Goal: Contribute content: Add original content to the website for others to see

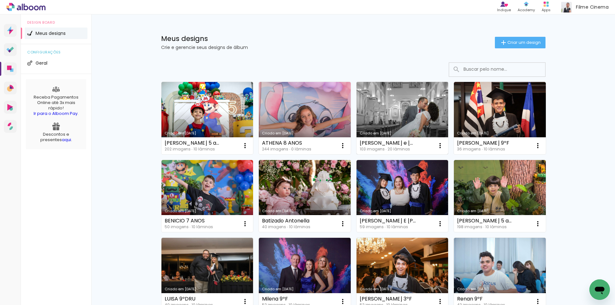
click at [392, 112] on link "Criado em [DATE]" at bounding box center [403, 118] width 92 height 72
click at [523, 42] on span "Criar um design" at bounding box center [524, 42] width 33 height 4
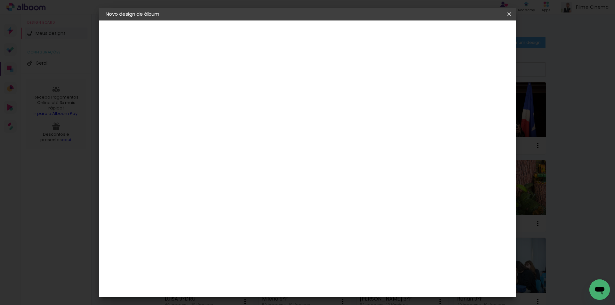
click at [211, 82] on input at bounding box center [211, 86] width 0 height 10
type input "MARIA CAROLINA BATIZADO"
type paper-input "MARIA CAROLINA BATIZADO"
click at [238, 40] on header "Informações Dê um título ao seu álbum. Avançar" at bounding box center [211, 40] width 56 height 38
click at [276, 34] on paper-button "Avançar" at bounding box center [260, 34] width 31 height 11
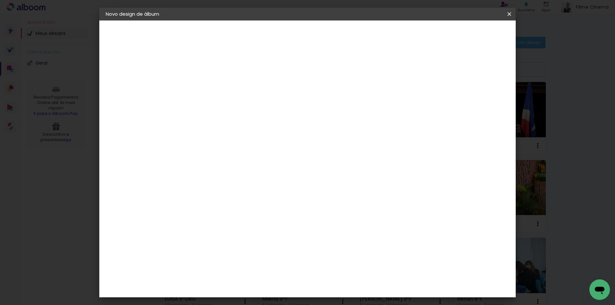
click at [233, 212] on div "AlfaFotoBook" at bounding box center [223, 214] width 34 height 5
click at [0, 0] on slot "Avançar" at bounding box center [0, 0] width 0 height 0
click at [469, 32] on span "Iniciar design" at bounding box center [454, 34] width 29 height 4
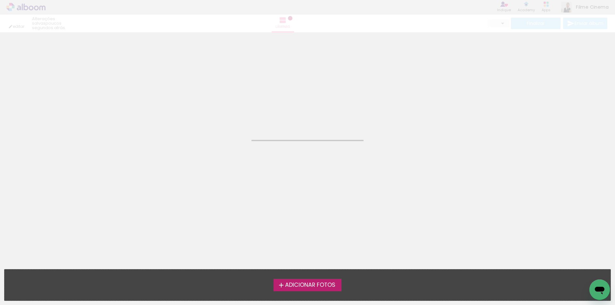
click at [304, 288] on span "Adicionar Fotos" at bounding box center [310, 286] width 50 height 6
click at [0, 0] on input "file" at bounding box center [0, 0] width 0 height 0
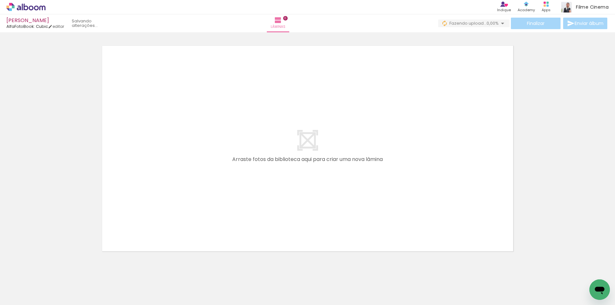
click at [25, 299] on span "Adicionar Fotos" at bounding box center [22, 296] width 19 height 7
click at [0, 0] on input "file" at bounding box center [0, 0] width 0 height 0
type input "Todas as fotos"
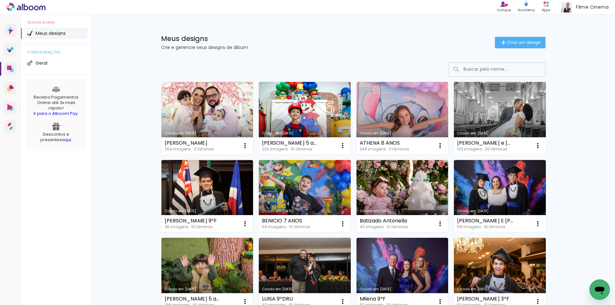
click at [215, 112] on link "Criado em [DATE]" at bounding box center [208, 118] width 92 height 72
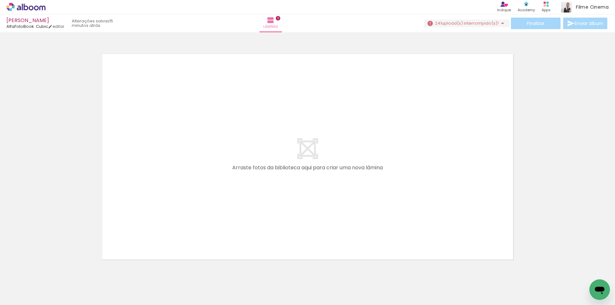
click at [437, 21] on span "241" at bounding box center [438, 23] width 7 height 6
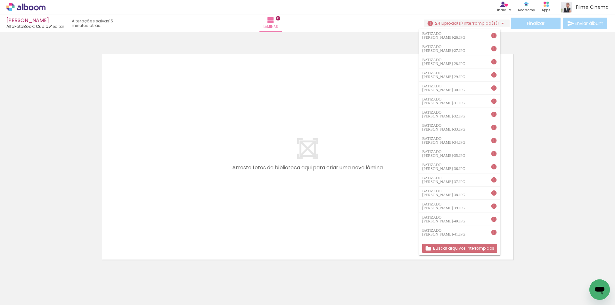
click at [0, 0] on slot "Buscar arquivos interrompidos" at bounding box center [0, 0] width 0 height 0
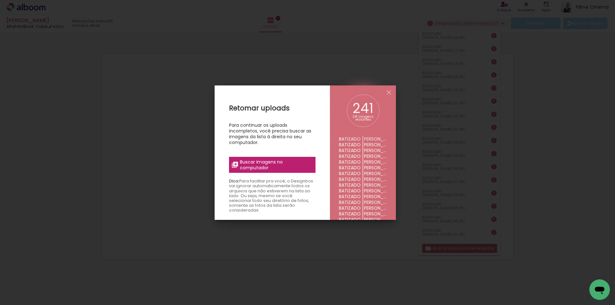
click at [244, 170] on span "Buscar imagens no computador" at bounding box center [275, 165] width 71 height 12
click at [0, 0] on input "file" at bounding box center [0, 0] width 0 height 0
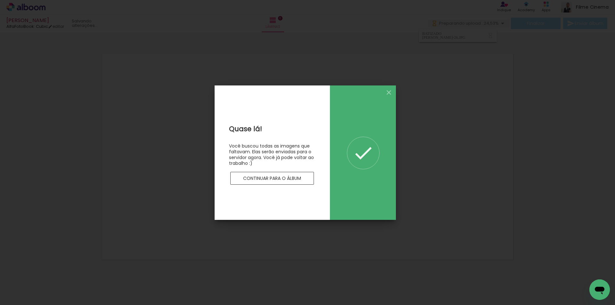
click at [0, 0] on slot "Continuar para o álbum" at bounding box center [0, 0] width 0 height 0
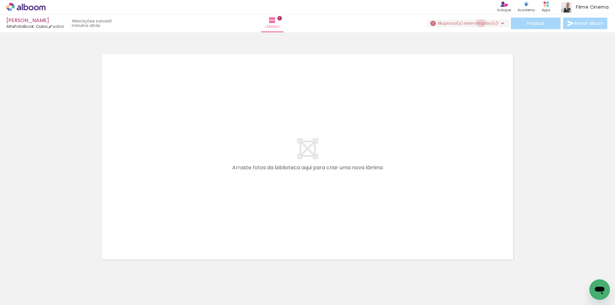
click at [478, 23] on span "upload(s) interrompido(s)!" at bounding box center [470, 23] width 57 height 6
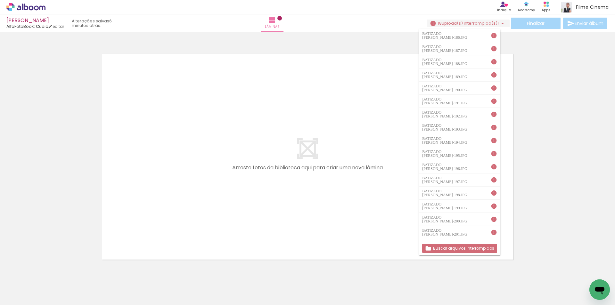
click at [0, 0] on slot "Buscar arquivos interrompidos" at bounding box center [0, 0] width 0 height 0
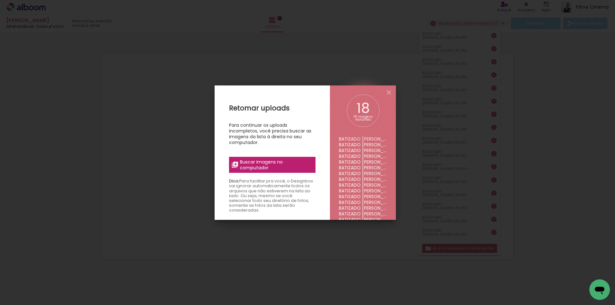
click at [277, 160] on span "Buscar imagens no computador" at bounding box center [275, 165] width 71 height 12
click at [0, 0] on input "file" at bounding box center [0, 0] width 0 height 0
click at [390, 93] on iron-icon at bounding box center [389, 93] width 8 height 8
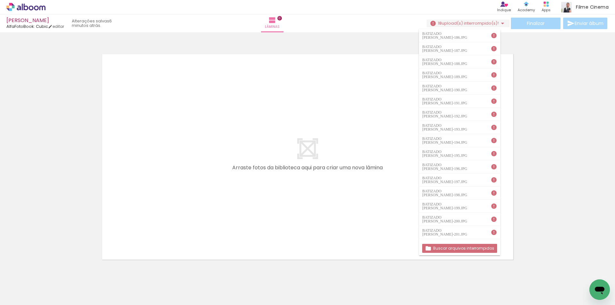
scroll to position [1, 0]
click at [16, 293] on span "Adicionar Fotos" at bounding box center [22, 296] width 19 height 7
click at [0, 0] on input "file" at bounding box center [0, 0] width 0 height 0
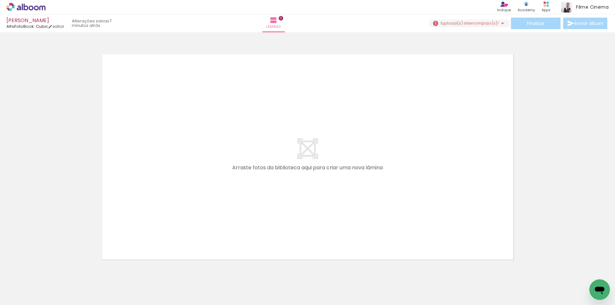
click at [477, 24] on span "upload(s) interrompido(s)!" at bounding box center [470, 23] width 57 height 6
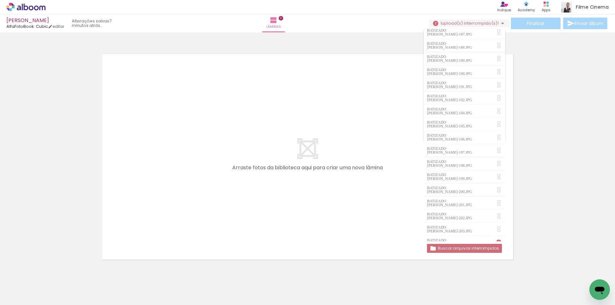
scroll to position [24, 0]
click at [0, 0] on slot "Buscar arquivos interrompidos" at bounding box center [0, 0] width 0 height 0
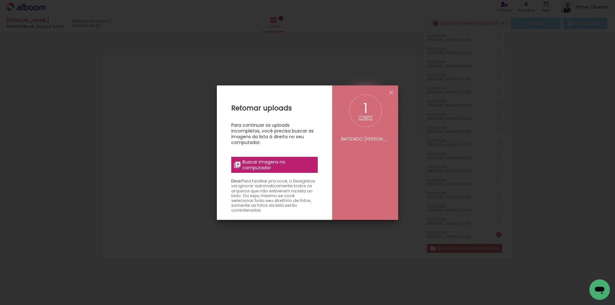
click at [254, 163] on span "Buscar imagens no computador" at bounding box center [278, 165] width 71 height 12
click at [0, 0] on input "file" at bounding box center [0, 0] width 0 height 0
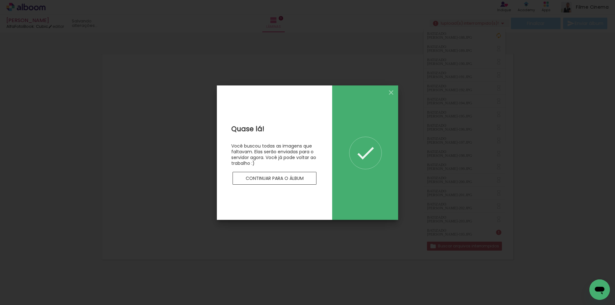
scroll to position [0, 0]
click at [0, 0] on slot "Continuar para o álbum" at bounding box center [0, 0] width 0 height 0
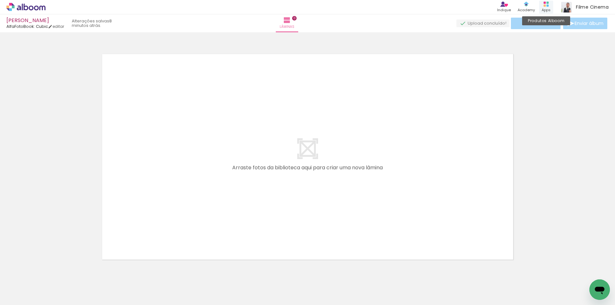
click at [543, 9] on div "Apps" at bounding box center [546, 9] width 9 height 5
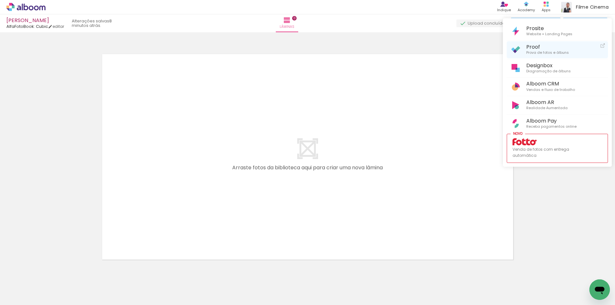
click at [538, 49] on span "Proof" at bounding box center [548, 47] width 43 height 6
